Goal: Task Accomplishment & Management: Use online tool/utility

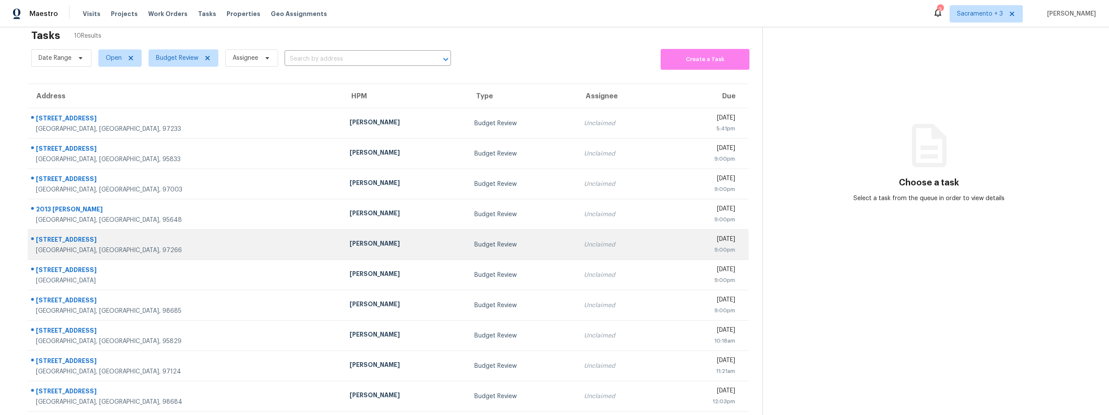
scroll to position [34, 0]
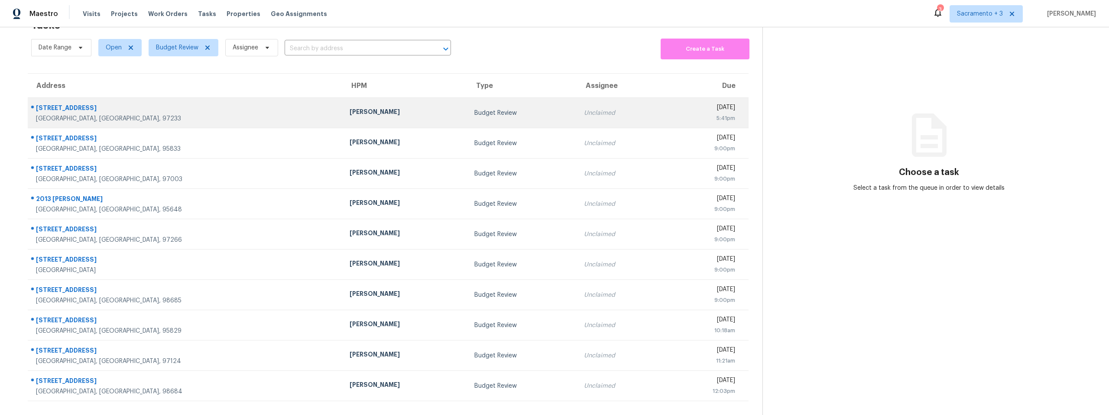
click at [56, 104] on div "[STREET_ADDRESS]" at bounding box center [186, 109] width 300 height 11
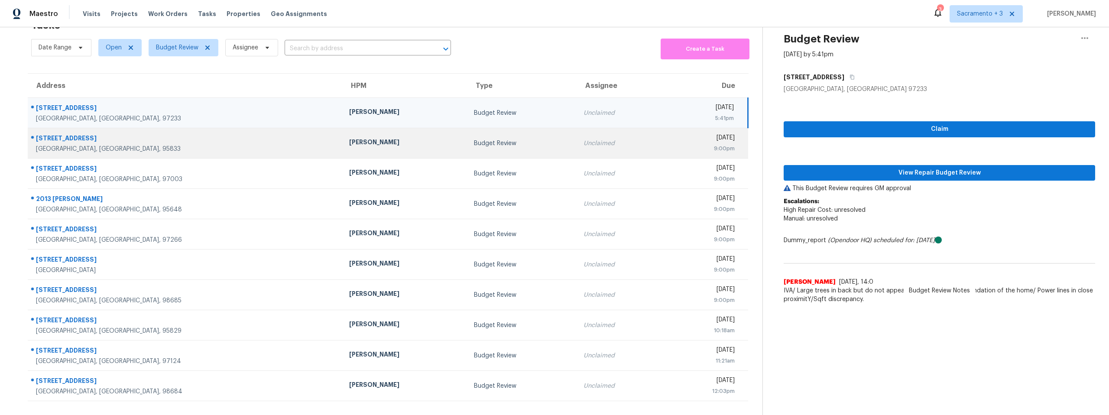
click at [58, 136] on div "[STREET_ADDRESS]" at bounding box center [185, 139] width 299 height 11
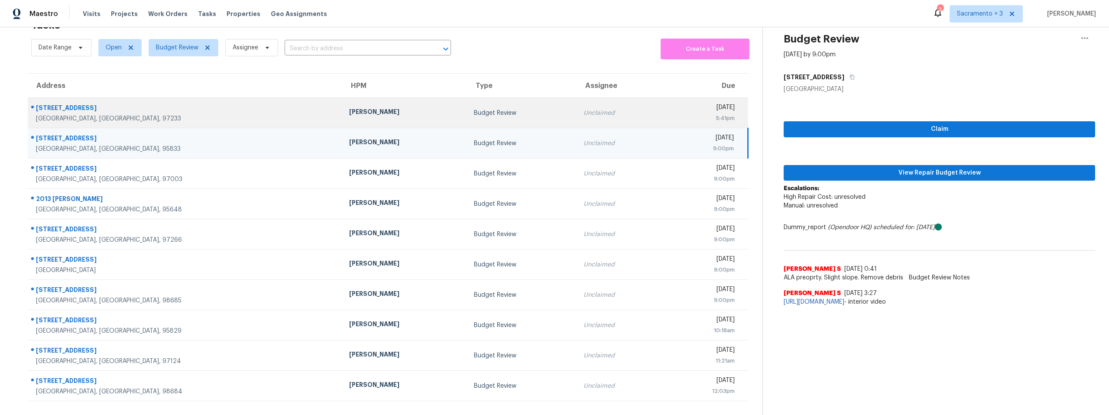
click at [57, 114] on div "[GEOGRAPHIC_DATA], [GEOGRAPHIC_DATA], 97233" at bounding box center [185, 118] width 299 height 9
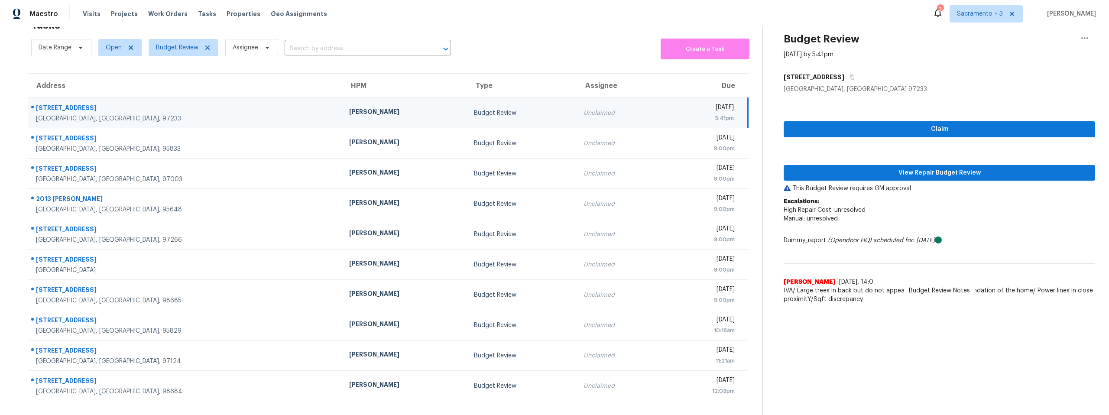
click at [858, 176] on div "Claim View Repair Budget Review This Budget Review requires GM approval Escalat…" at bounding box center [939, 201] width 311 height 214
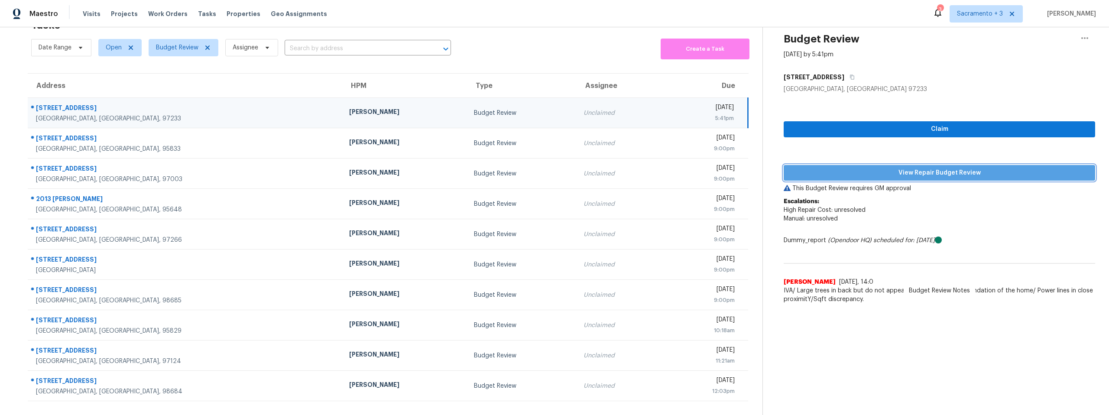
click at [857, 169] on span "View Repair Budget Review" at bounding box center [940, 173] width 298 height 11
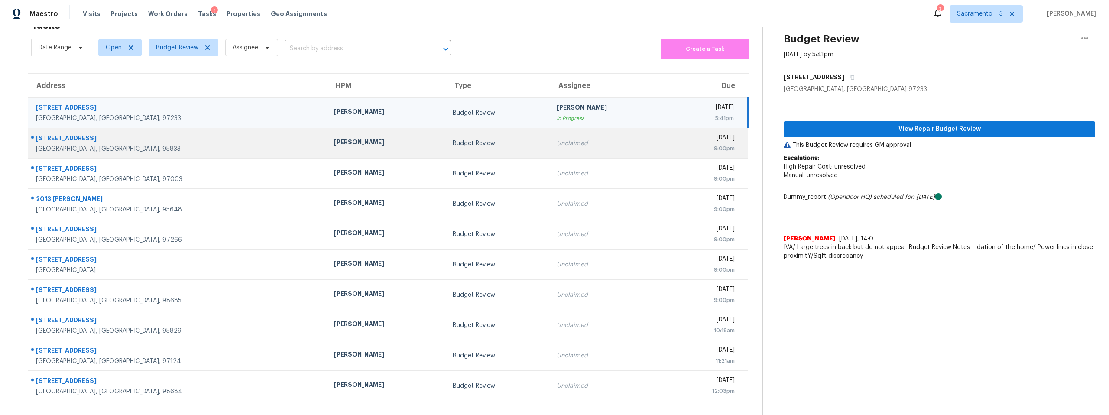
click at [46, 134] on div "[STREET_ADDRESS]" at bounding box center [178, 139] width 284 height 11
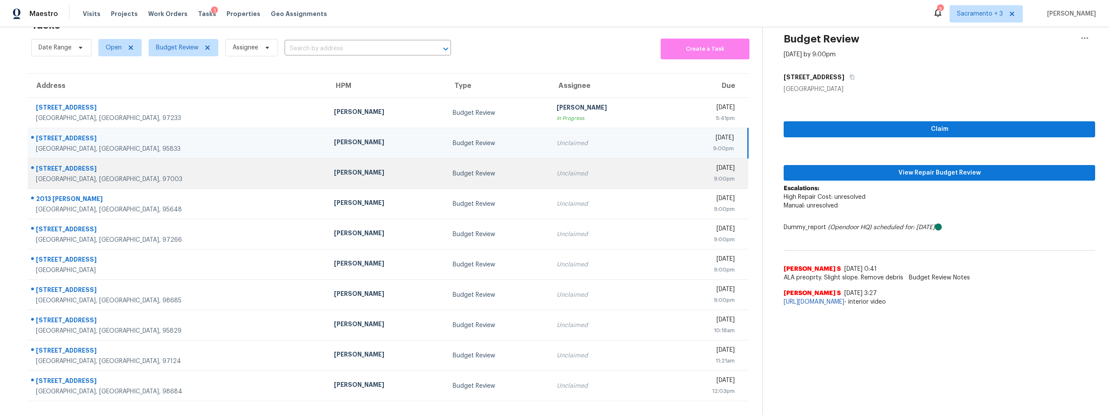
click at [82, 164] on div "[STREET_ADDRESS]" at bounding box center [178, 169] width 284 height 11
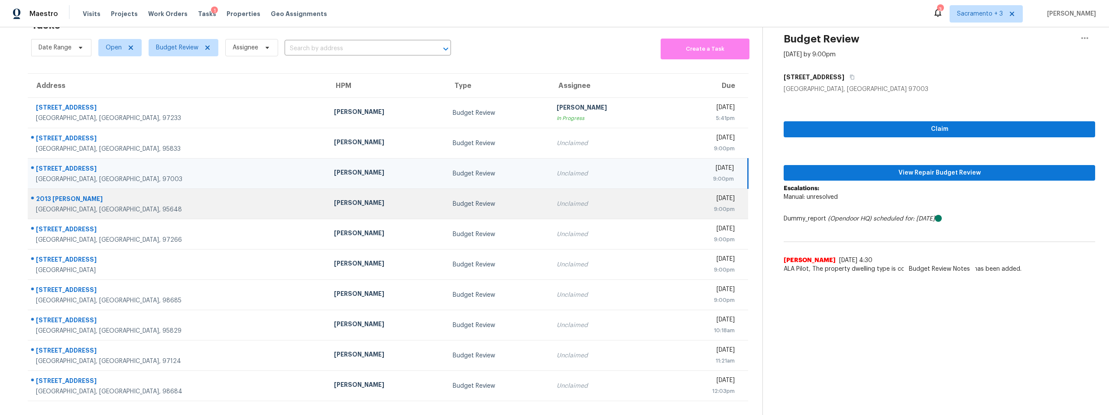
click at [75, 195] on div "2013 [PERSON_NAME]" at bounding box center [178, 199] width 284 height 11
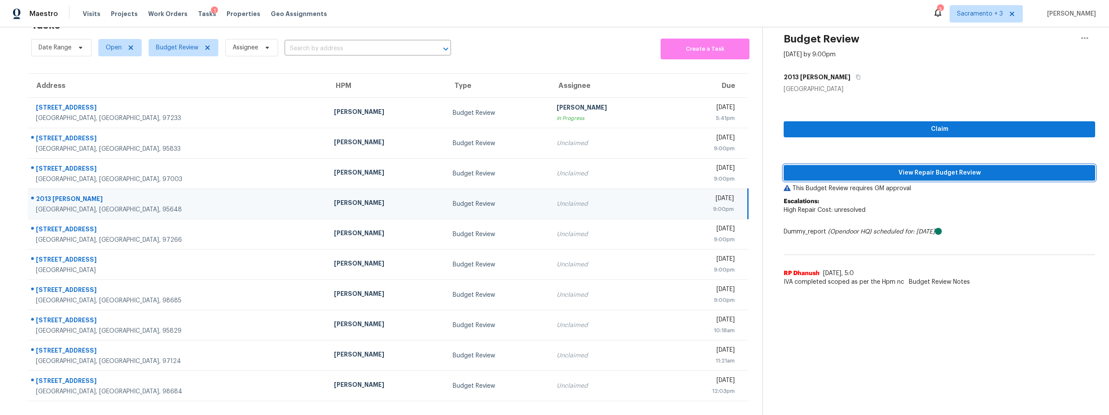
click at [947, 170] on span "View Repair Budget Review" at bounding box center [940, 173] width 298 height 11
